Goal: Navigation & Orientation: Find specific page/section

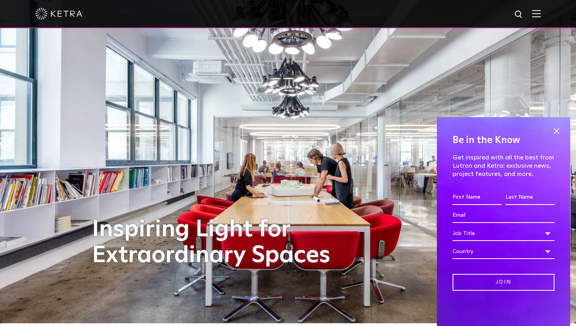
scroll to position [2, 0]
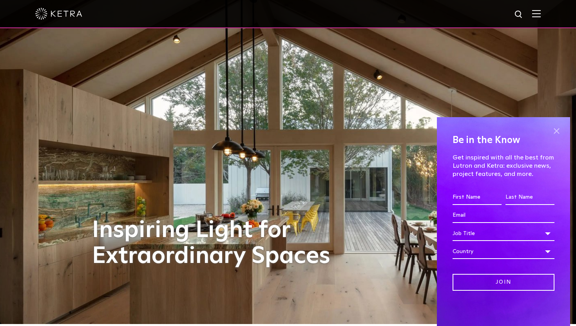
click at [555, 128] on span at bounding box center [557, 131] width 12 height 12
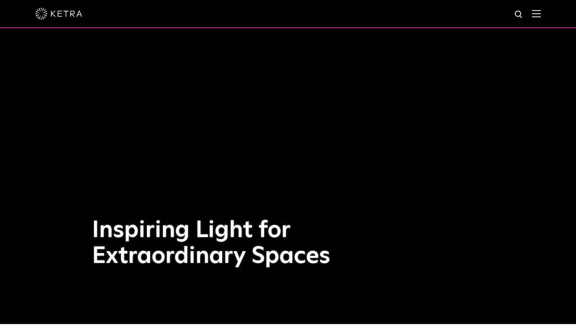
click at [537, 16] on img at bounding box center [537, 13] width 9 height 7
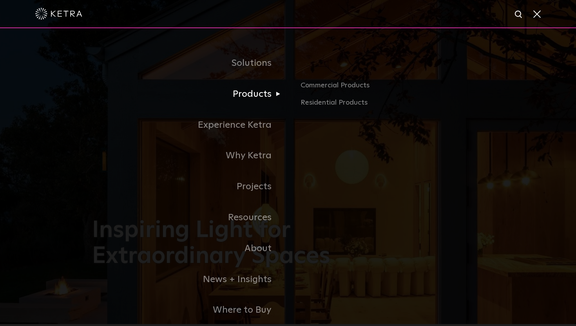
click at [260, 96] on link "Products" at bounding box center [190, 94] width 196 height 31
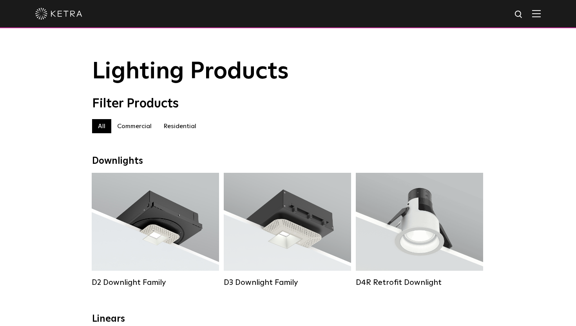
click at [62, 13] on img at bounding box center [58, 14] width 47 height 12
